Goal: Transaction & Acquisition: Purchase product/service

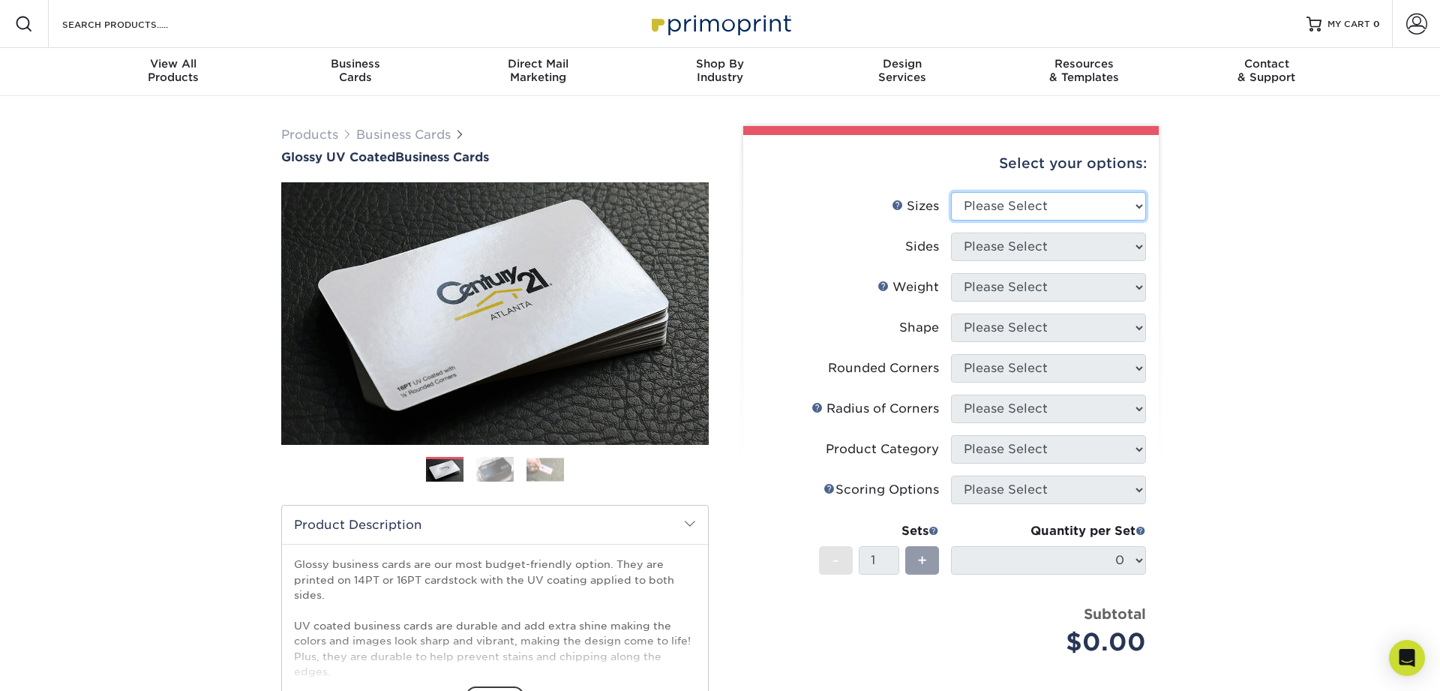
click at [951, 192] on select "Please Select 1.5" x 3.5" - Mini 1.75" x 3.5" - Mini 2" x 2" - Square 2" x 3" -…" at bounding box center [1048, 206] width 195 height 28
select select "2.00x3.50"
click option "2" x 3.5" - Standard" at bounding box center [0, 0] width 0 height 0
click at [951, 232] on select "Please Select Print Both Sides Print Front Only" at bounding box center [1048, 246] width 195 height 28
select select "13abbda7-1d64-4f25-8bb2-c179b224825d"
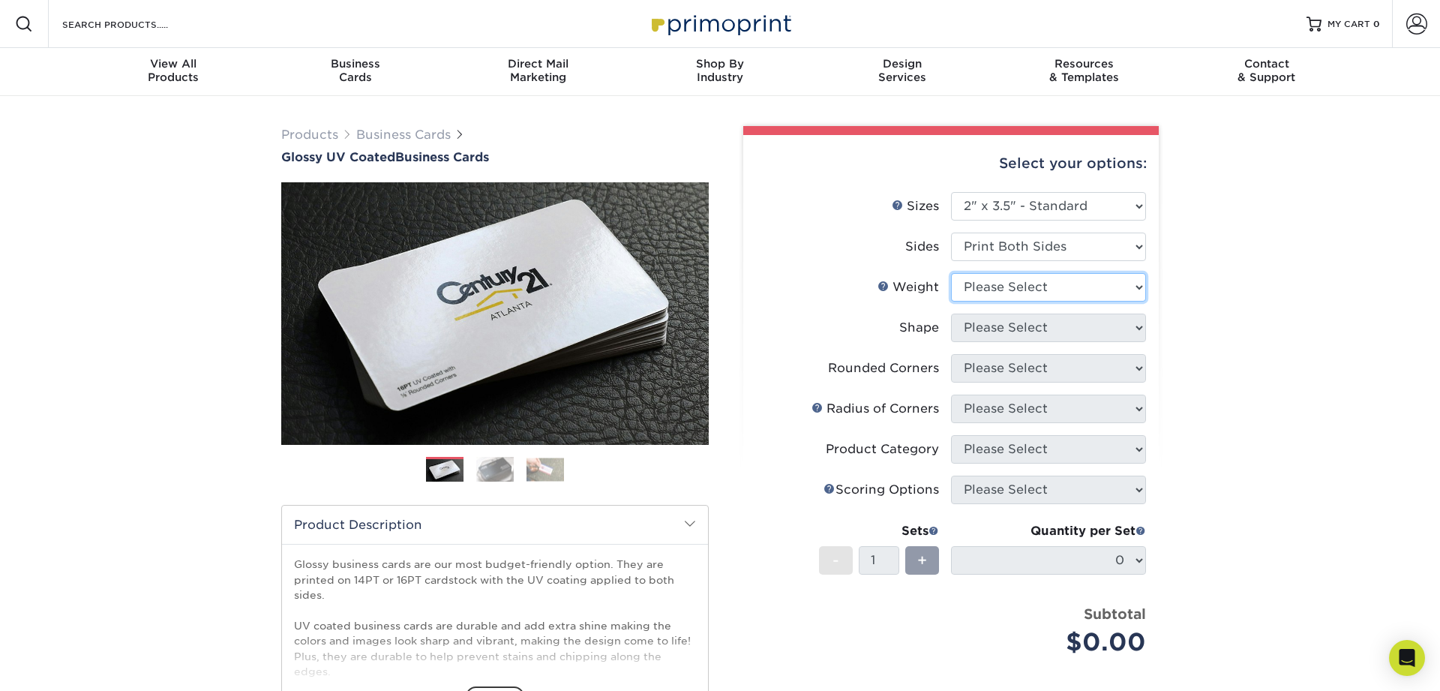
click at [951, 273] on select "Please Select 16PT 14PT" at bounding box center [1048, 287] width 195 height 28
select select "14PT"
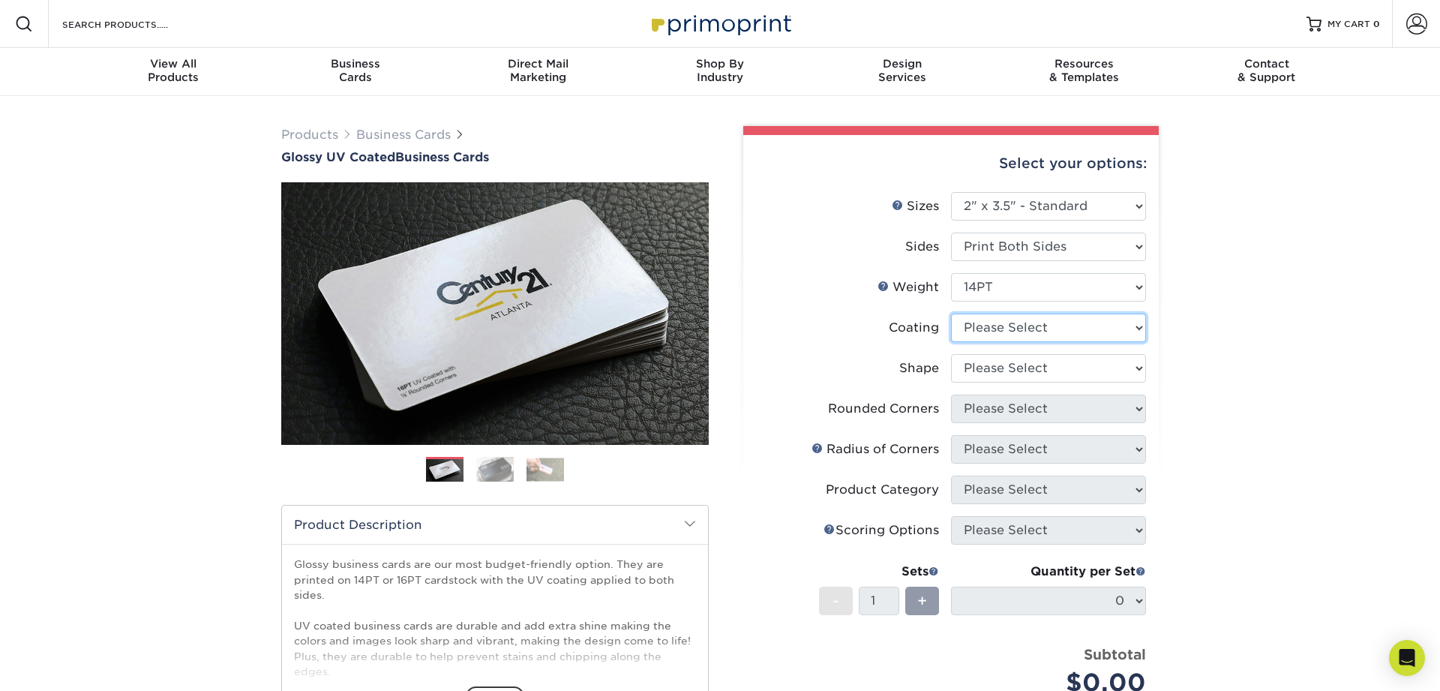
click at [951, 313] on select at bounding box center [1048, 327] width 195 height 28
select select "1e8116af-acfc-44b1-83dc-8181aa338834"
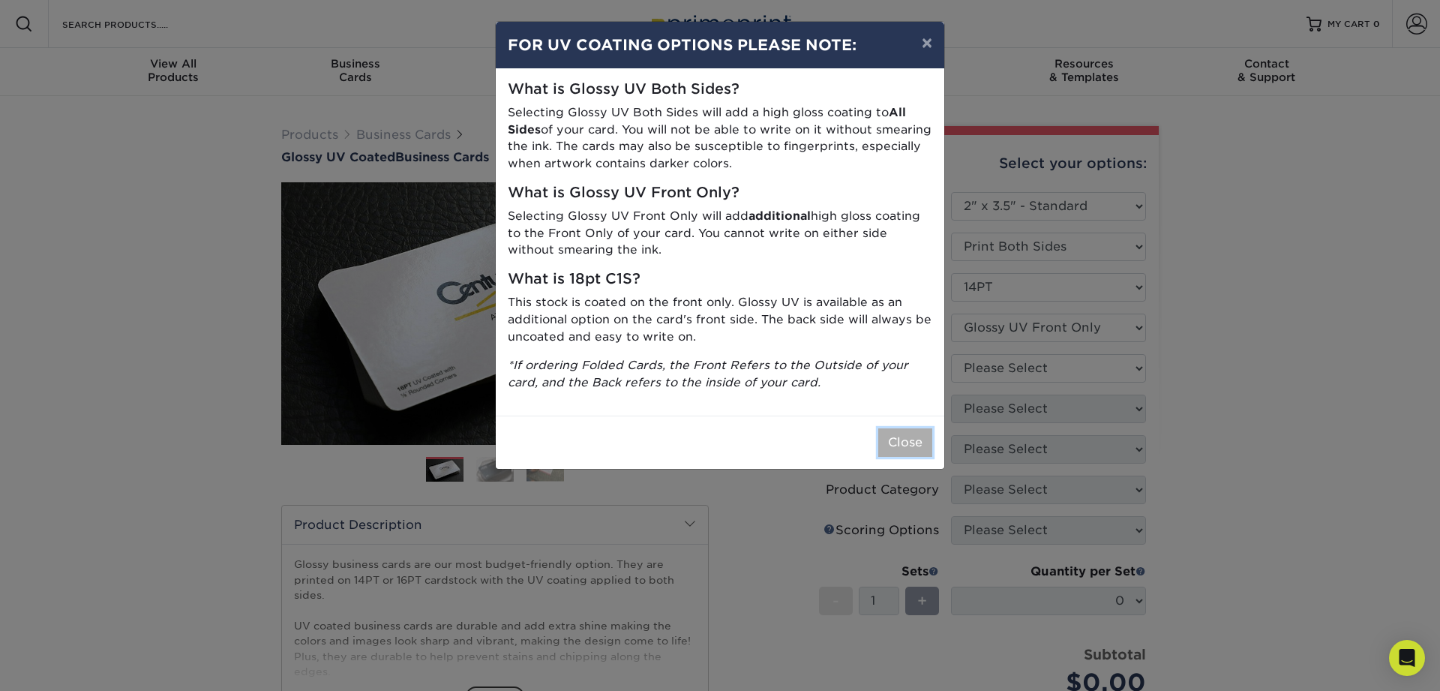
click at [892, 445] on button "Close" at bounding box center [905, 442] width 54 height 28
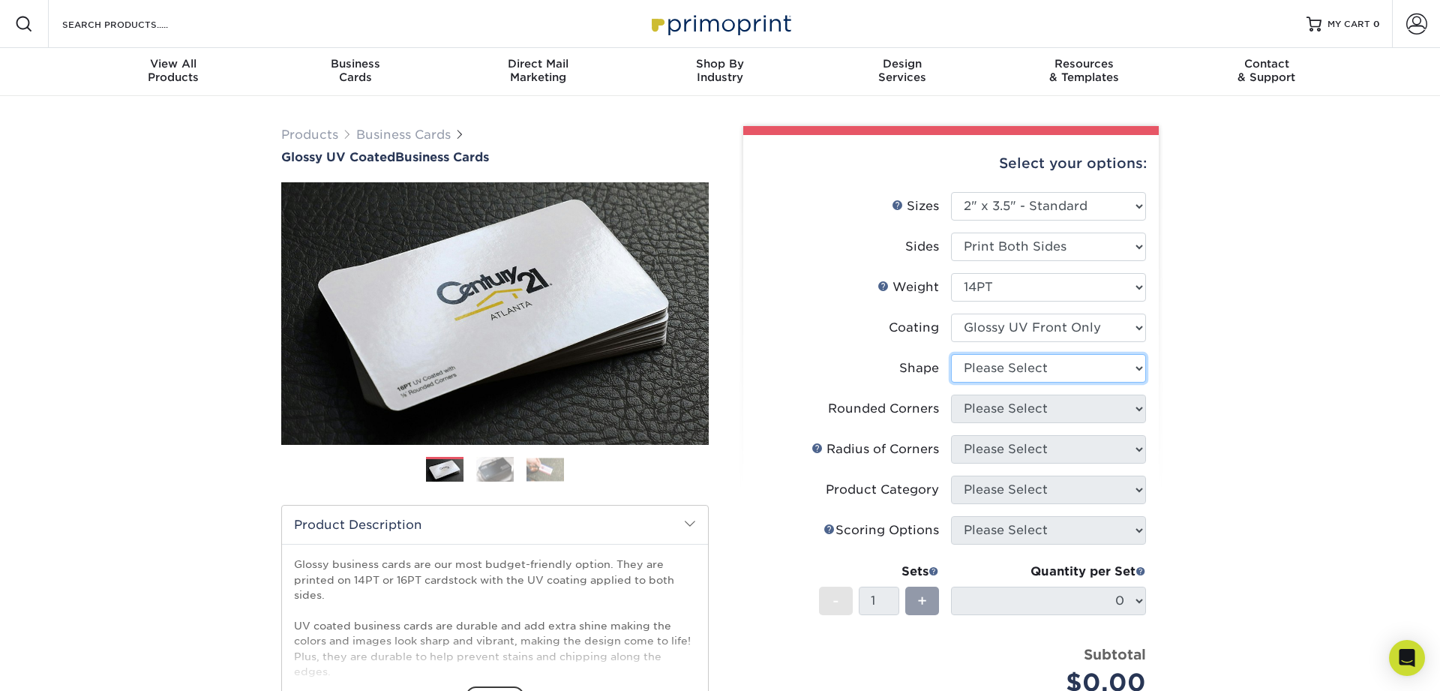
click at [951, 354] on select "Please Select Standard" at bounding box center [1048, 368] width 195 height 28
select select "standard"
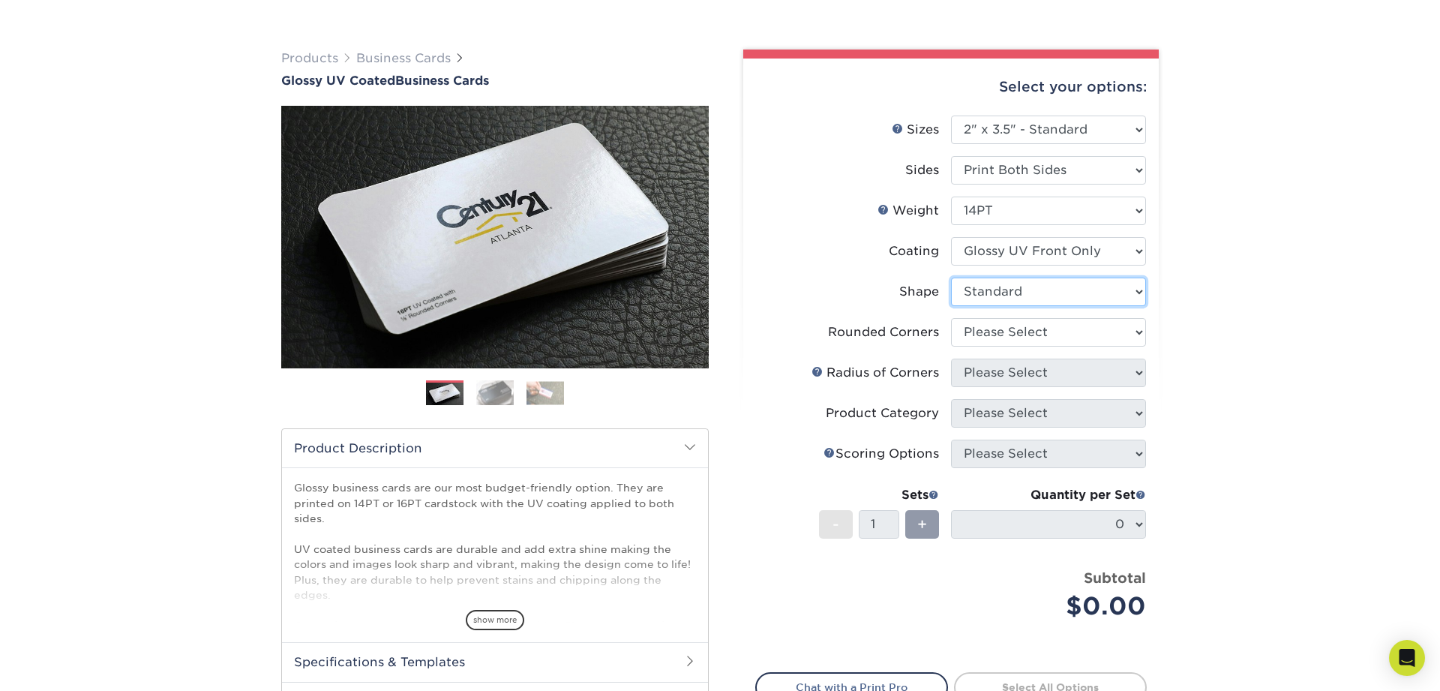
scroll to position [153, 0]
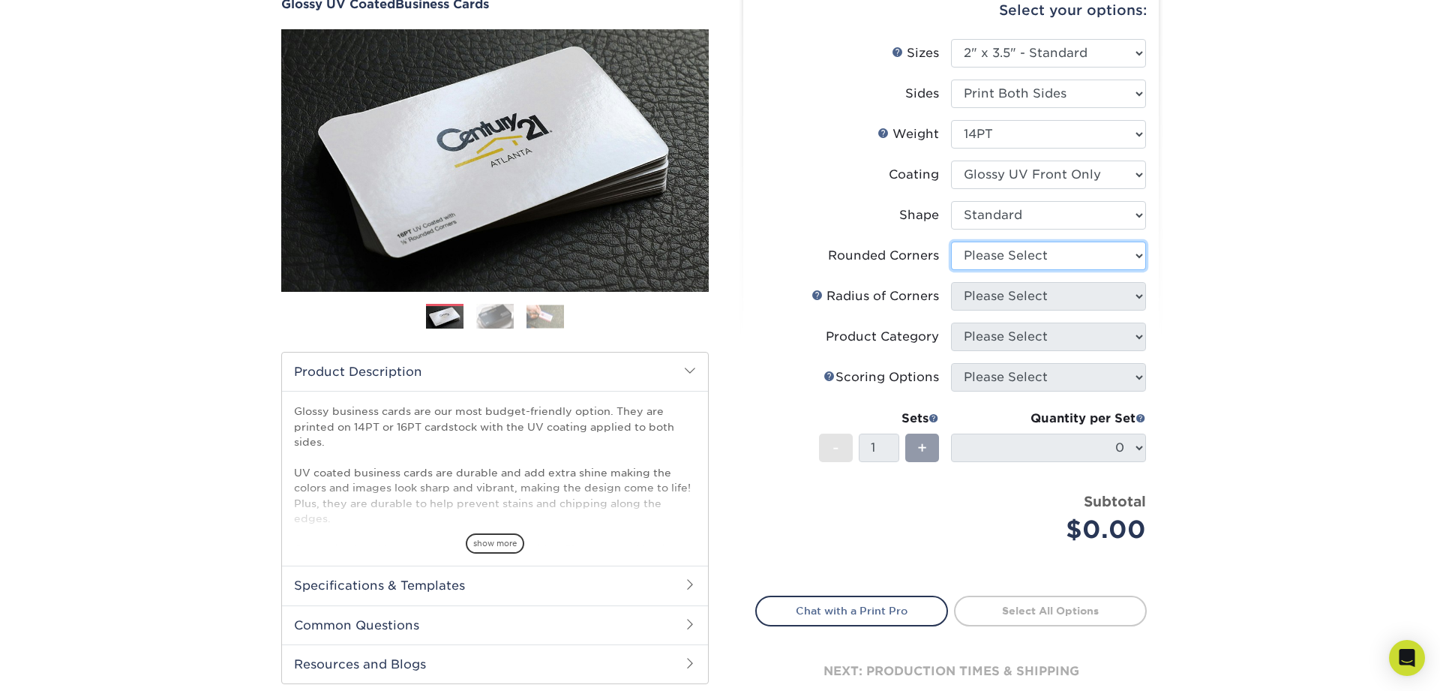
click at [951, 241] on select "Please Select Yes - Round 2 Corners Yes - Round 4 Corners No" at bounding box center [1048, 255] width 195 height 28
select select "0"
click option "No" at bounding box center [0, 0] width 0 height 0
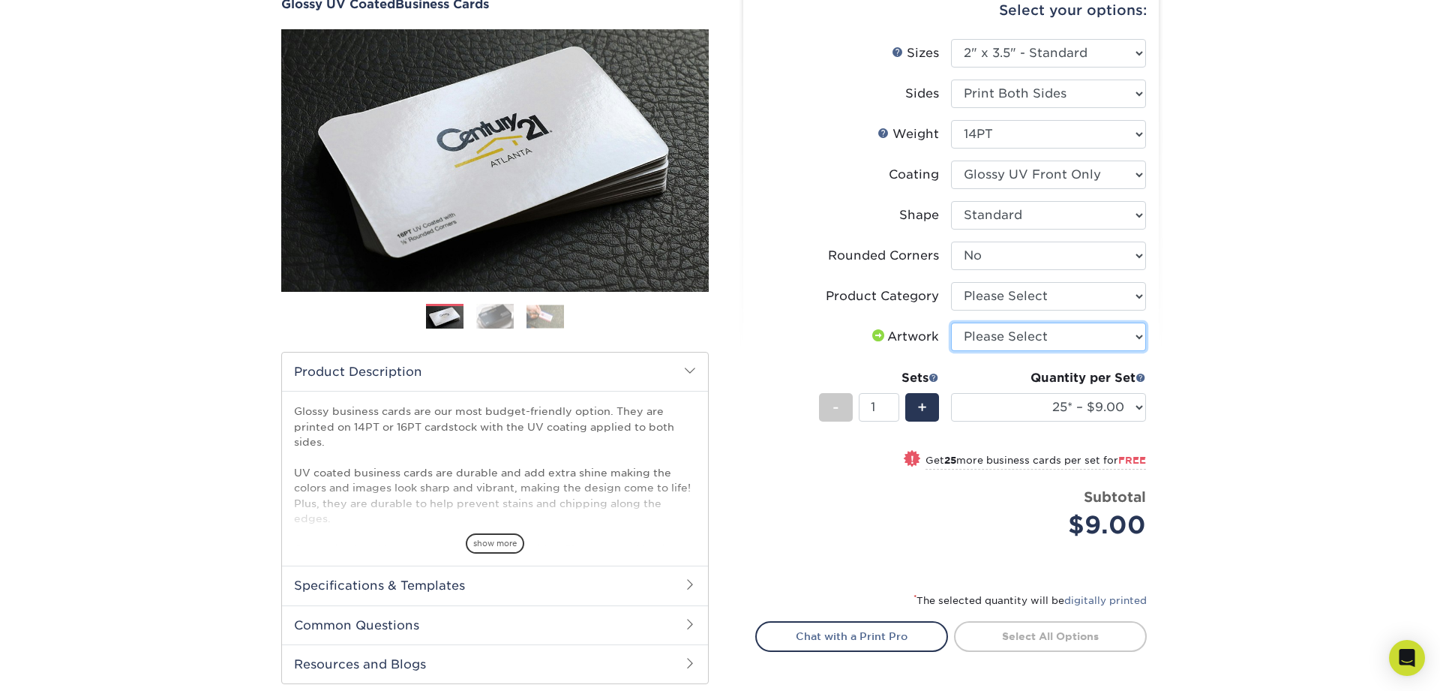
click at [951, 322] on select "Please Select I will upload files I need a design - $100" at bounding box center [1048, 336] width 195 height 28
select select "upload"
click option "I will upload files" at bounding box center [0, 0] width 0 height 0
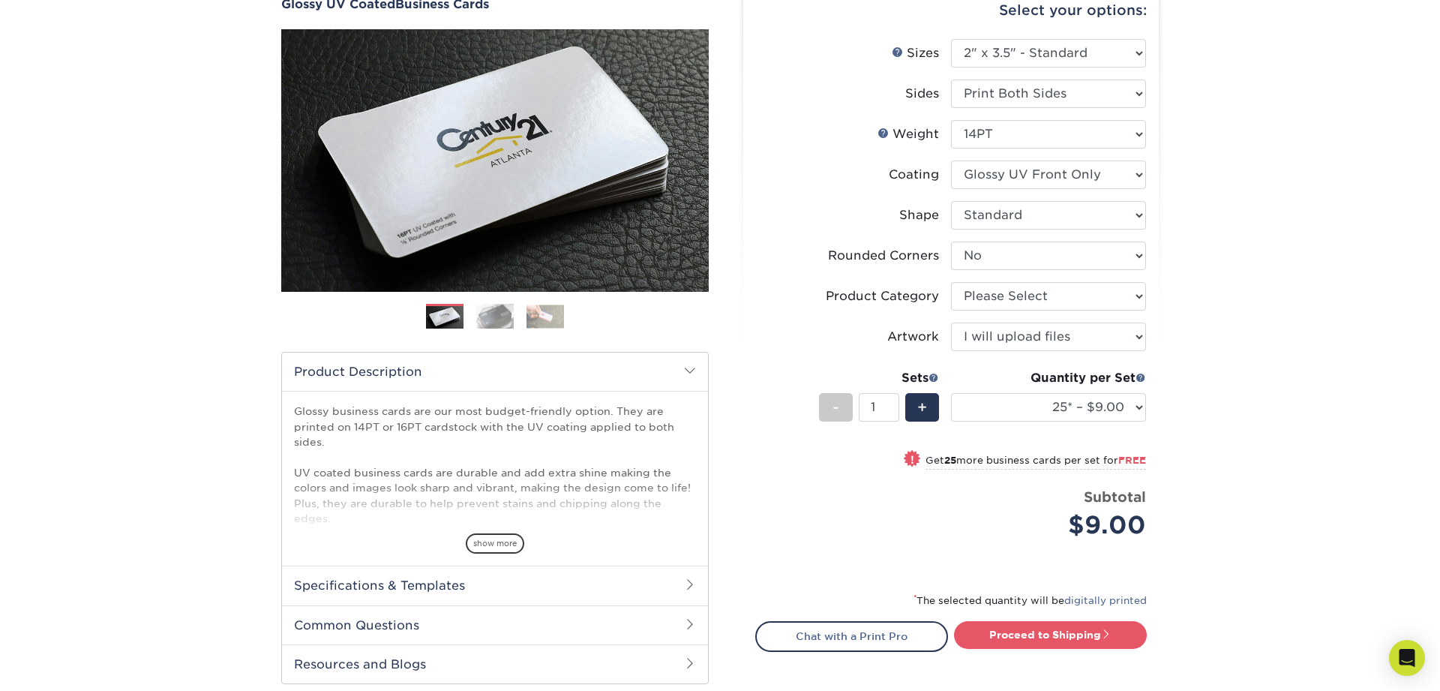
click at [1186, 367] on div "Products Business Cards Glossy UV Coated Business Cards Previous Next" at bounding box center [720, 369] width 1440 height 853
click at [951, 393] on select "25* – $9.00 50* – $9.00 100* – $9.00 250* – $17.00 500 – $33.00 1000 – $42.00 2…" at bounding box center [1048, 407] width 195 height 28
select select "500 – $33.00"
click option "500 – $33.00" at bounding box center [0, 0] width 0 height 0
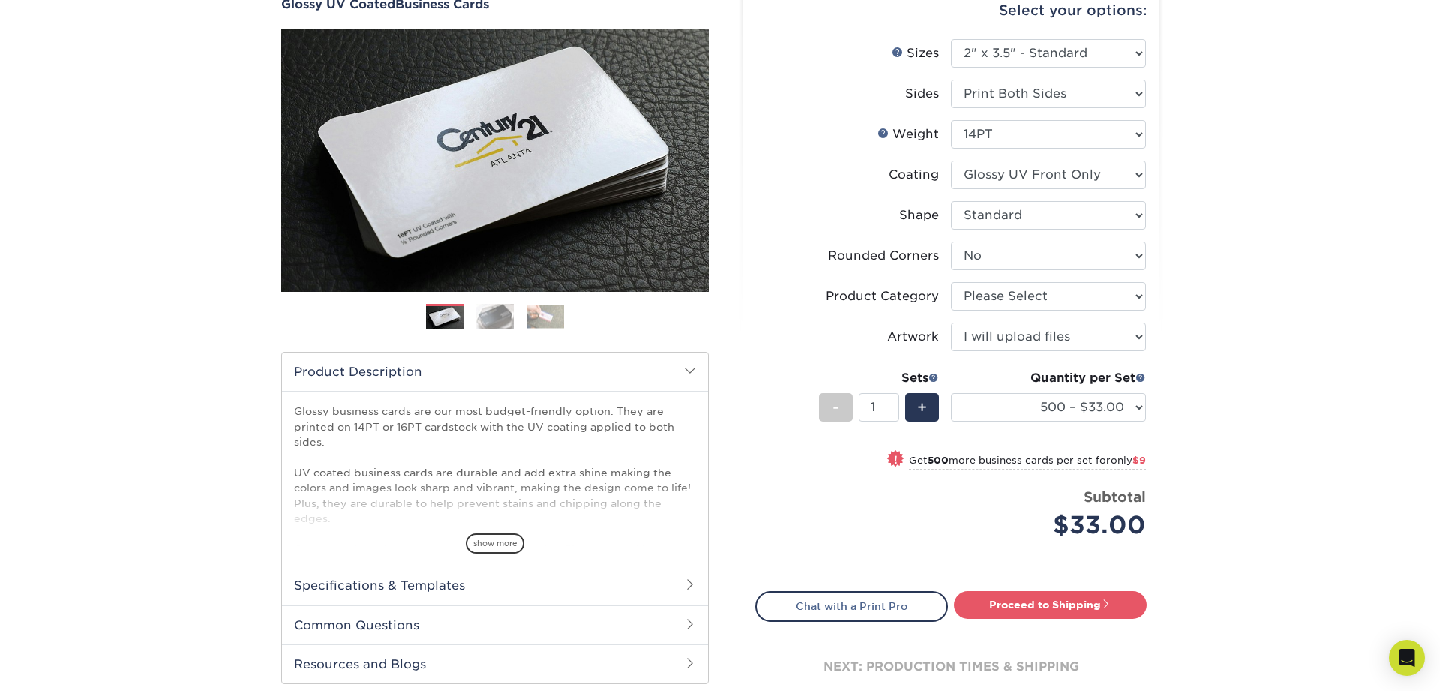
click at [1243, 303] on div "Products Business Cards Glossy UV Coated Business Cards Previous Next" at bounding box center [720, 354] width 1440 height 823
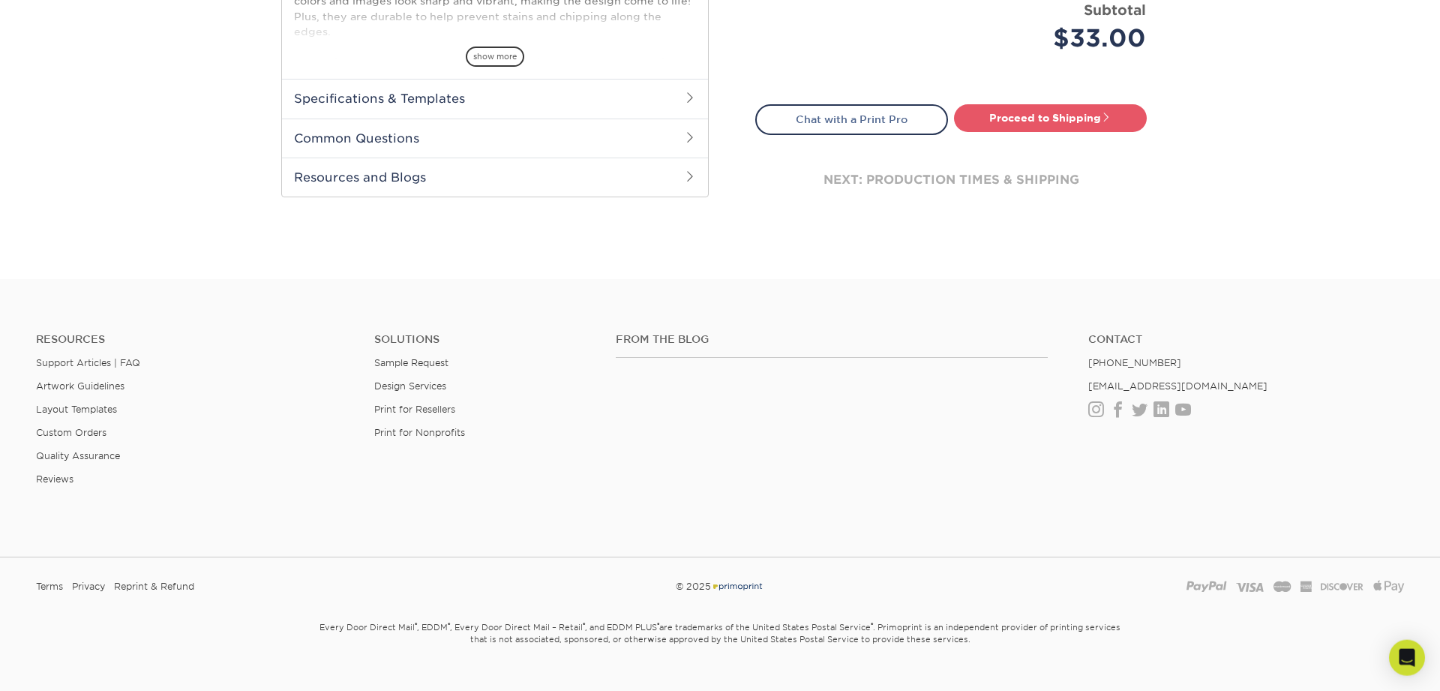
scroll to position [666, 0]
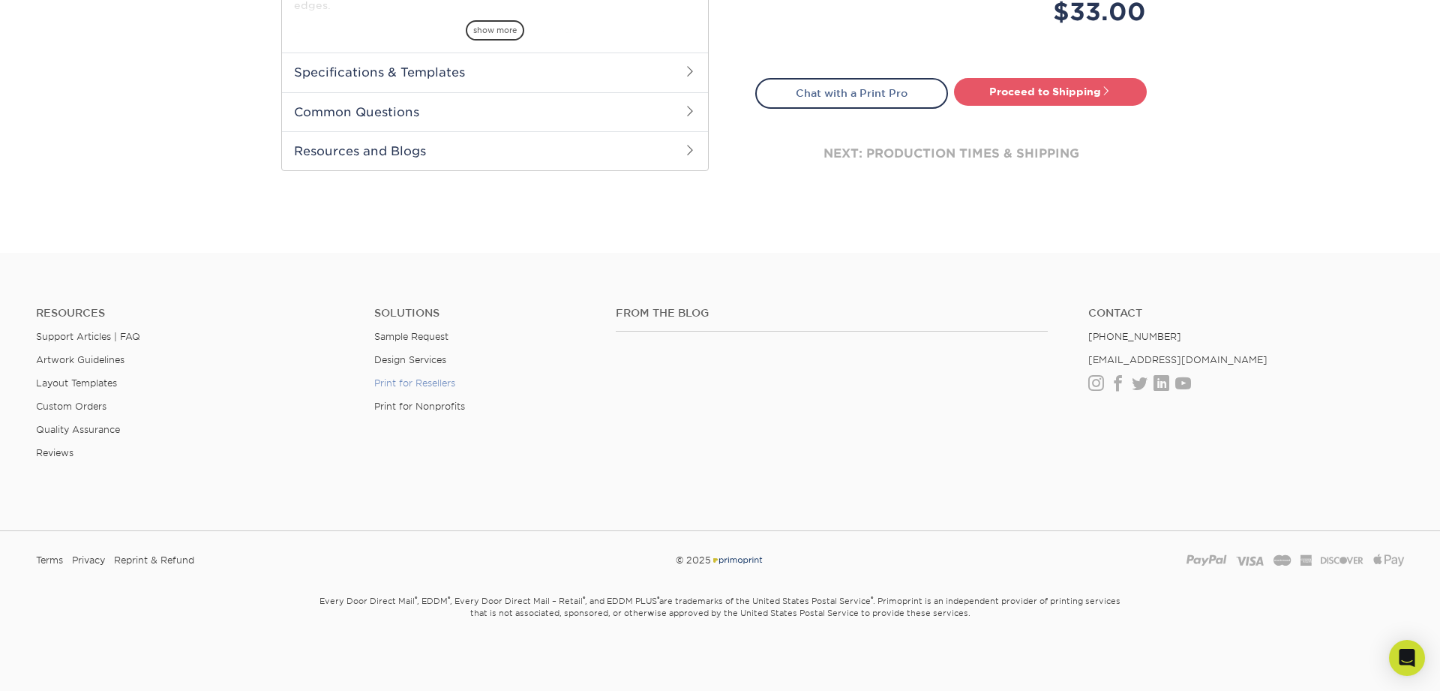
click at [424, 385] on link "Print for Resellers" at bounding box center [414, 382] width 81 height 11
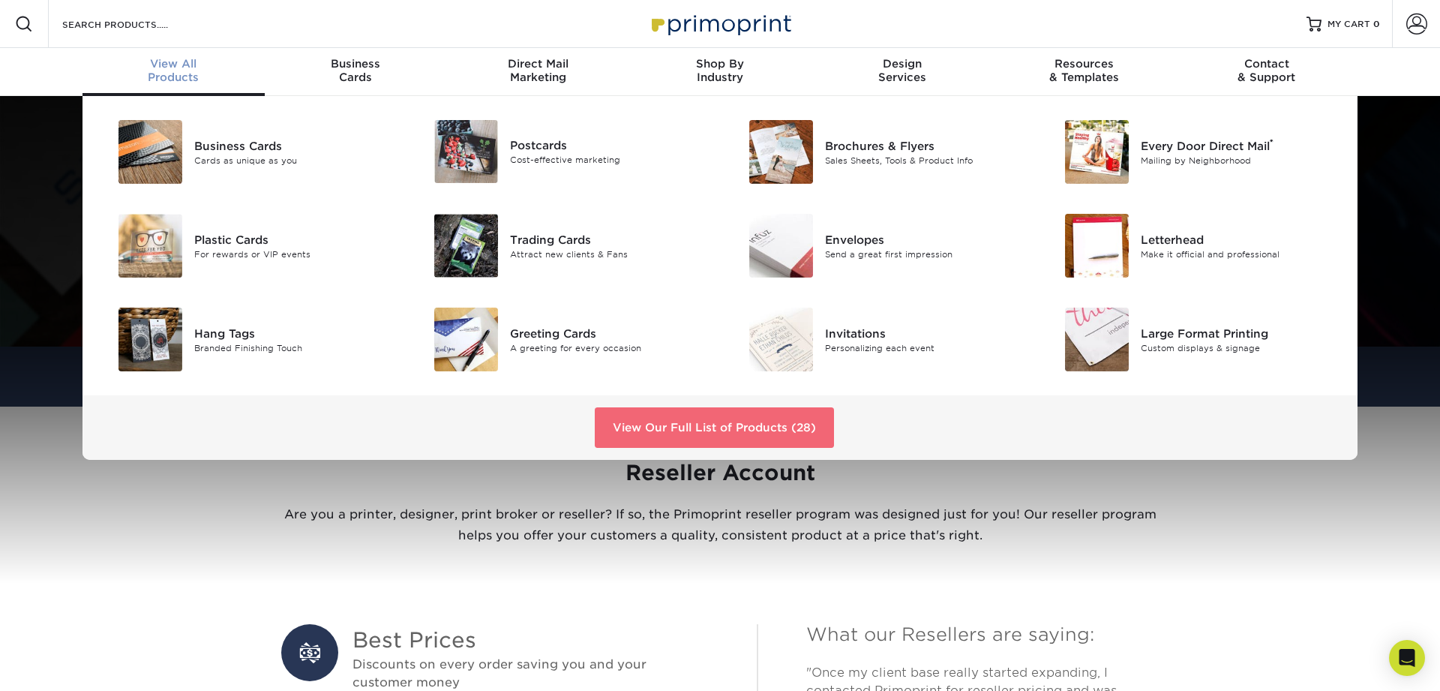
click at [691, 430] on link "View Our Full List of Products (28)" at bounding box center [714, 427] width 239 height 40
